Goal: Task Accomplishment & Management: Complete application form

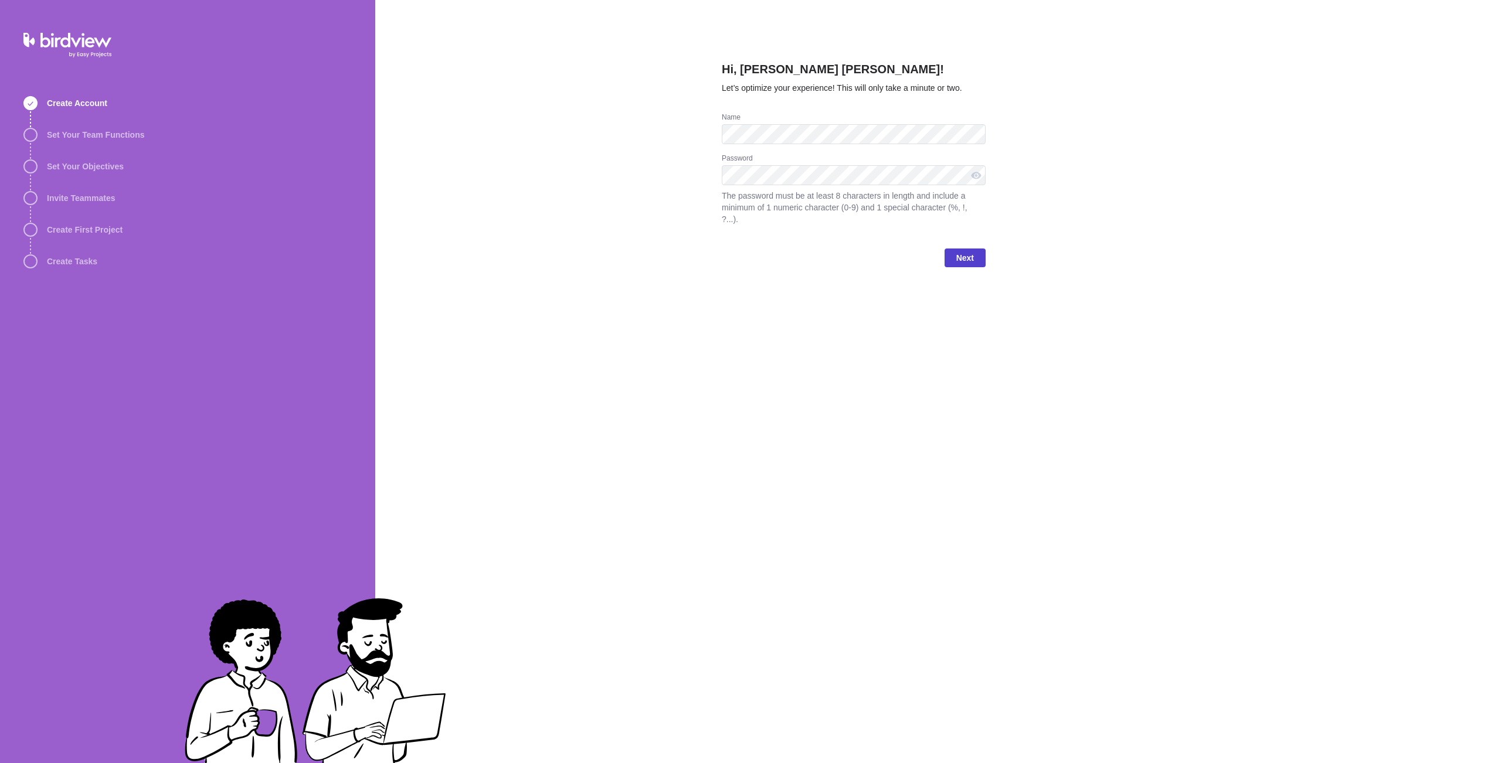
click at [960, 256] on span "Next" at bounding box center [965, 258] width 18 height 14
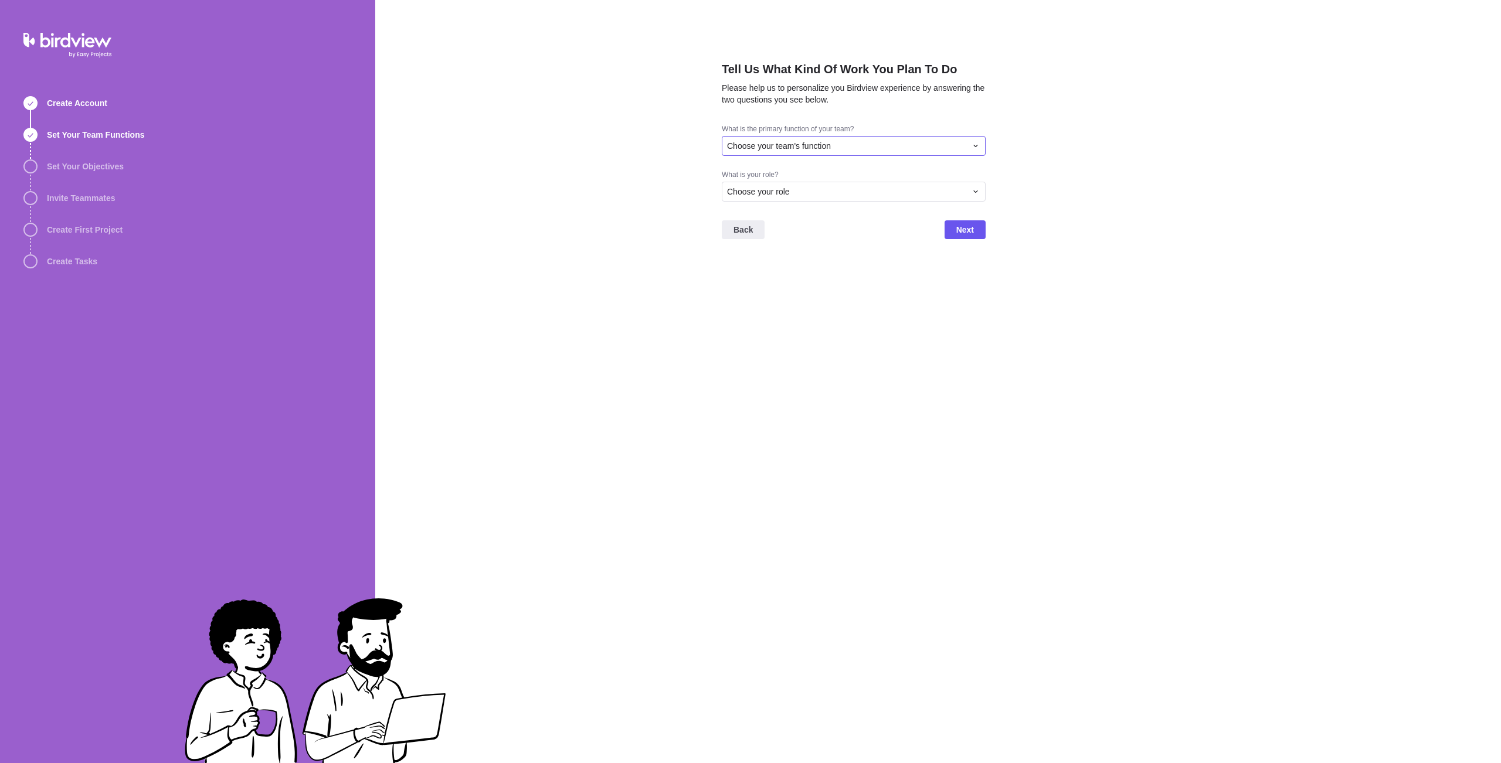
click at [970, 143] on div "Choose your team's function" at bounding box center [854, 146] width 264 height 20
click at [921, 191] on div "Consulting/Professional Services" at bounding box center [853, 195] width 263 height 21
click at [917, 195] on div "Choose your role" at bounding box center [846, 192] width 239 height 12
click at [878, 283] on div "Portfolio Manager" at bounding box center [853, 283] width 263 height 21
click at [963, 238] on span "Next" at bounding box center [964, 229] width 41 height 19
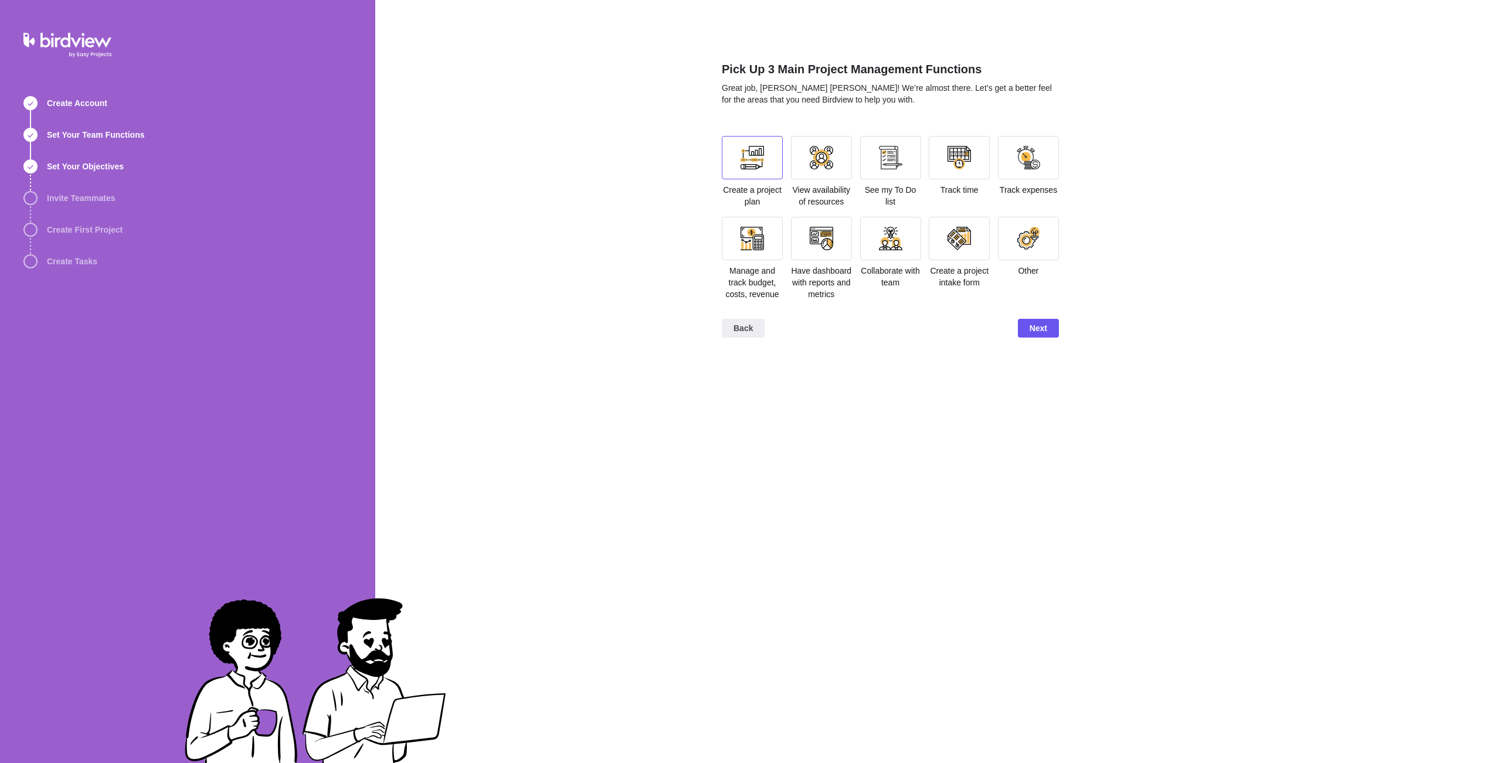
click at [759, 168] on div at bounding box center [751, 157] width 23 height 23
click at [877, 168] on div at bounding box center [890, 157] width 61 height 43
click at [882, 250] on div at bounding box center [890, 238] width 61 height 43
click at [1031, 335] on span "Next" at bounding box center [1038, 328] width 18 height 14
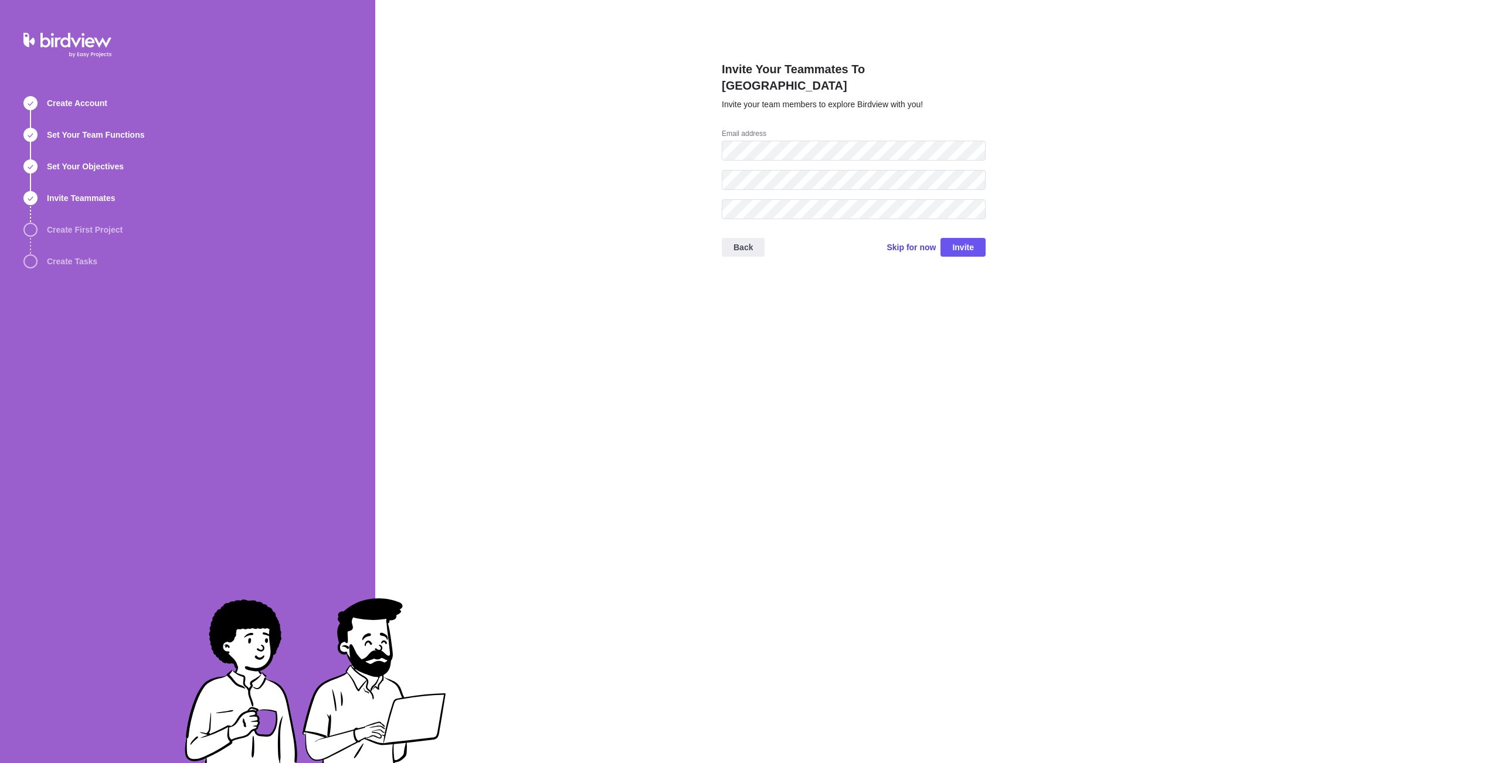
click at [913, 242] on span "Skip for now" at bounding box center [910, 248] width 49 height 12
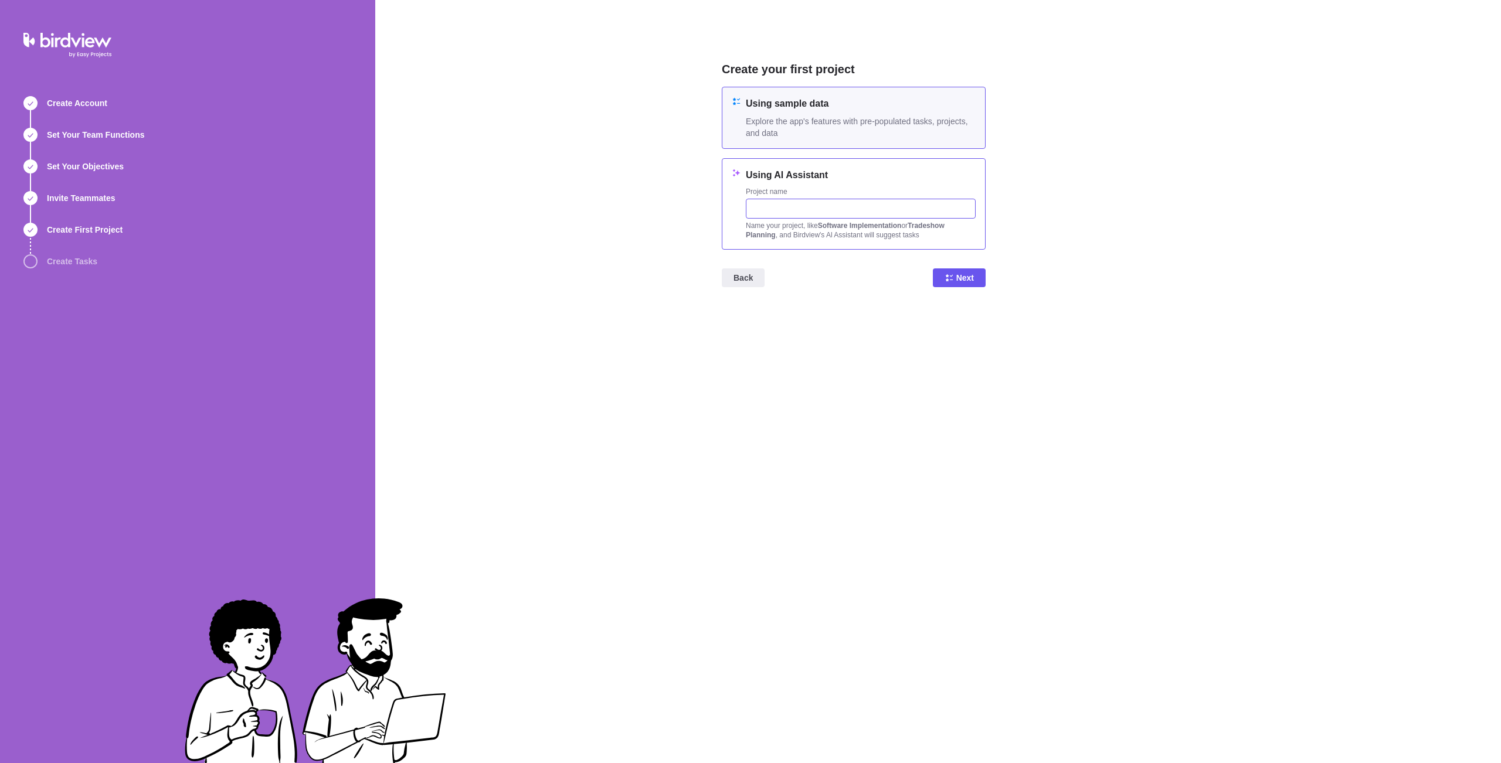
click at [838, 209] on input "text" at bounding box center [861, 209] width 230 height 20
type input "TstProj"
click at [963, 280] on span "Next" at bounding box center [965, 278] width 18 height 14
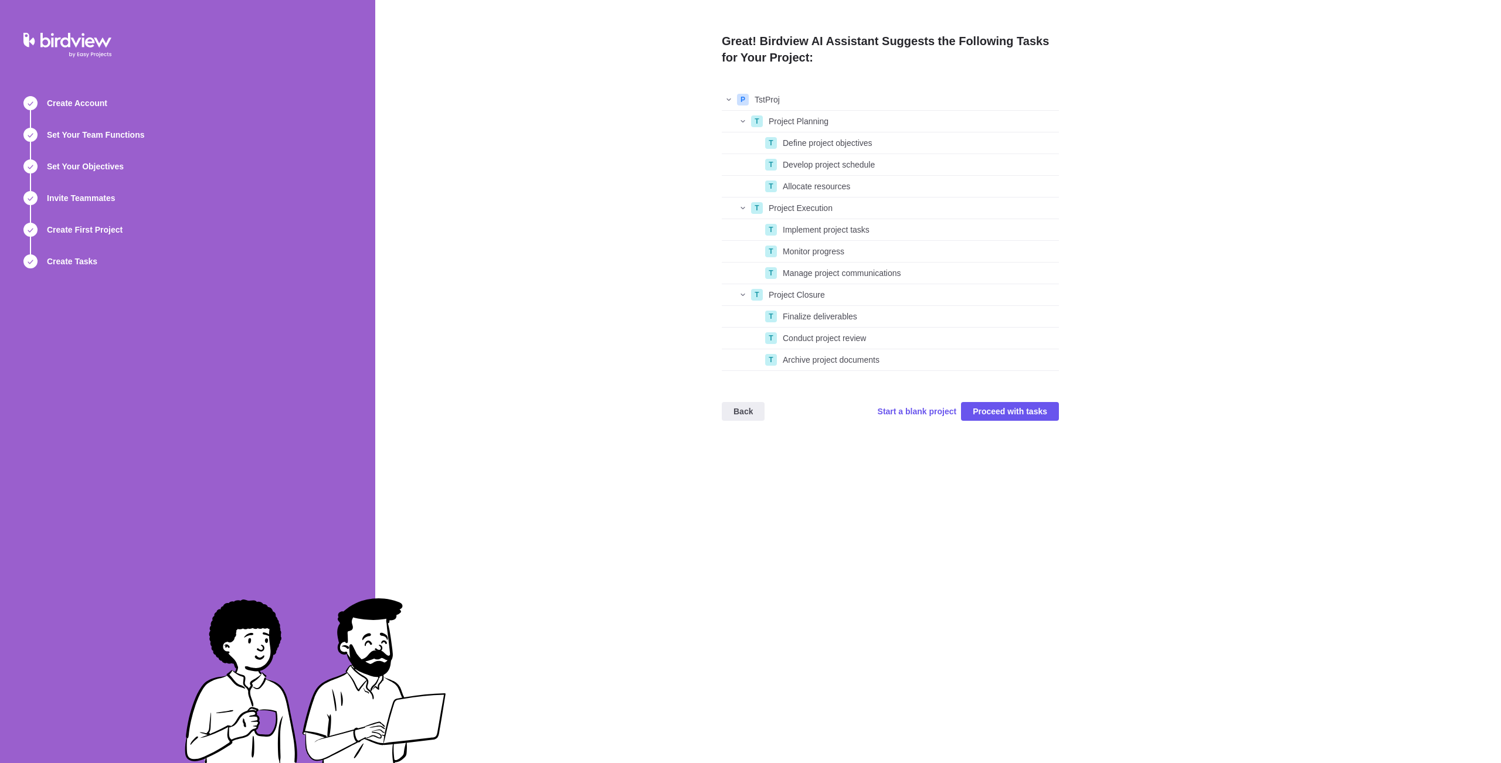
scroll to position [273, 328]
